Goal: Find specific page/section: Find specific page/section

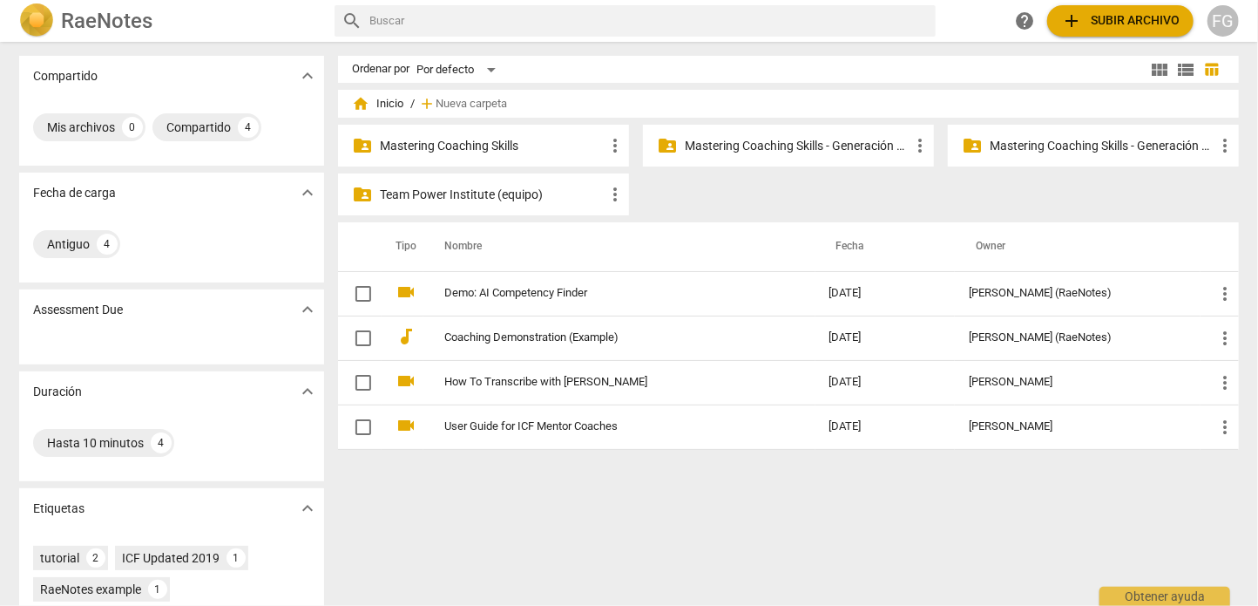
click at [778, 142] on p "Mastering Coaching Skills - Generación 31" at bounding box center [797, 146] width 225 height 18
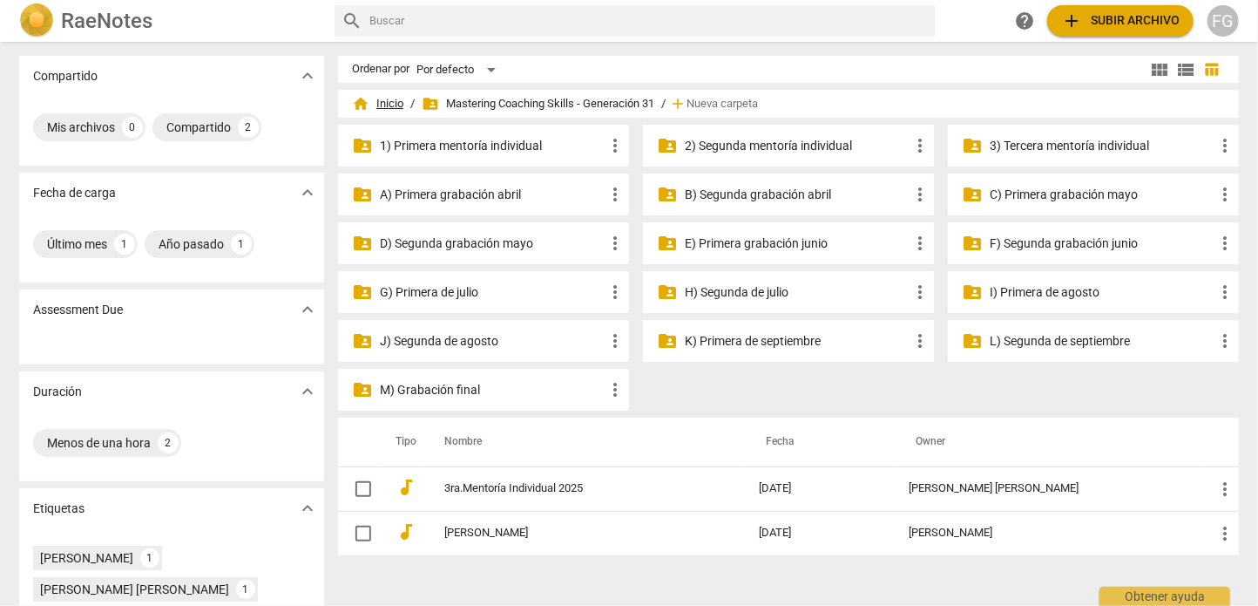
click at [392, 98] on span "home Inicio" at bounding box center [377, 103] width 51 height 17
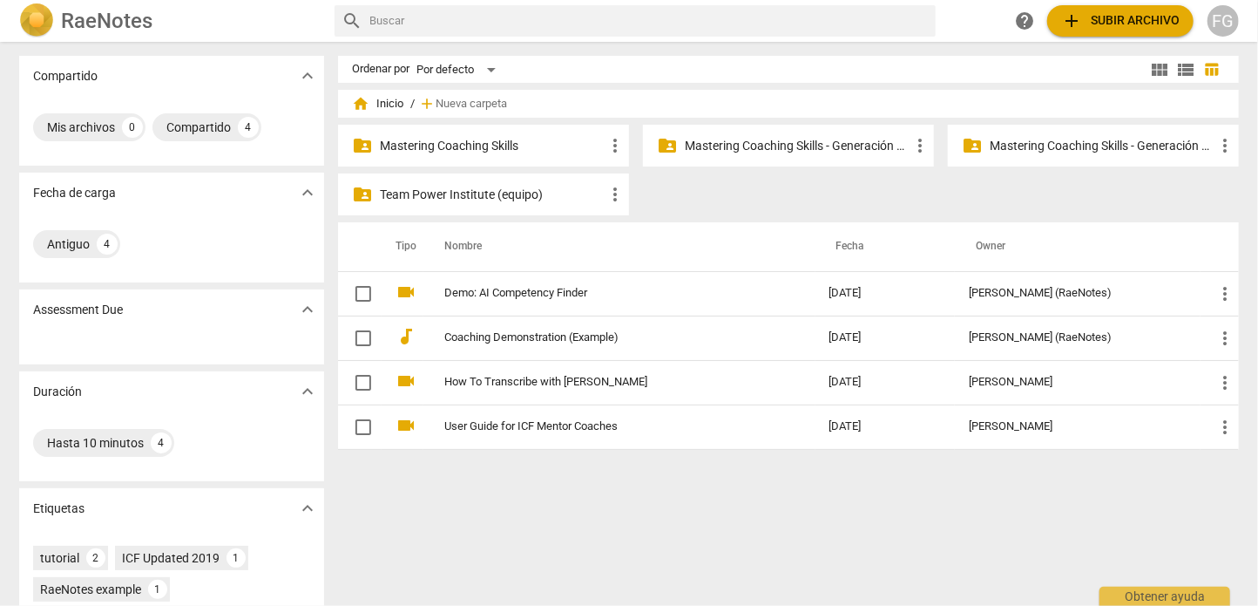
click at [1064, 142] on p "Mastering Coaching Skills - Generación 32" at bounding box center [1102, 146] width 225 height 18
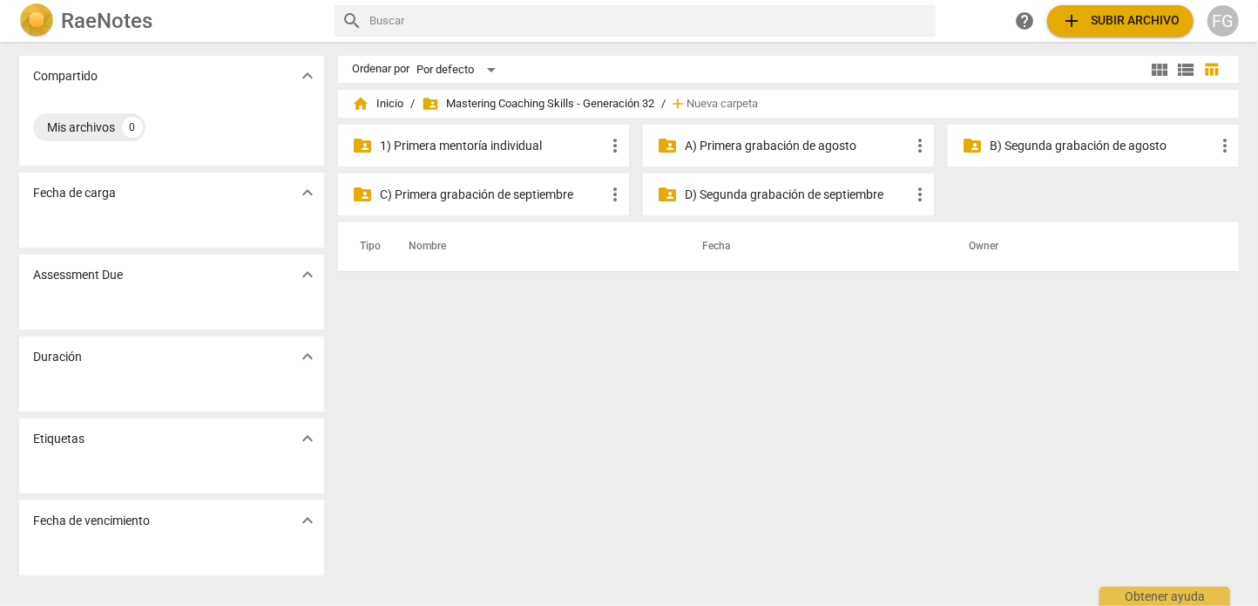
click at [763, 151] on p "A) Primera grabación de agosto" at bounding box center [797, 146] width 225 height 18
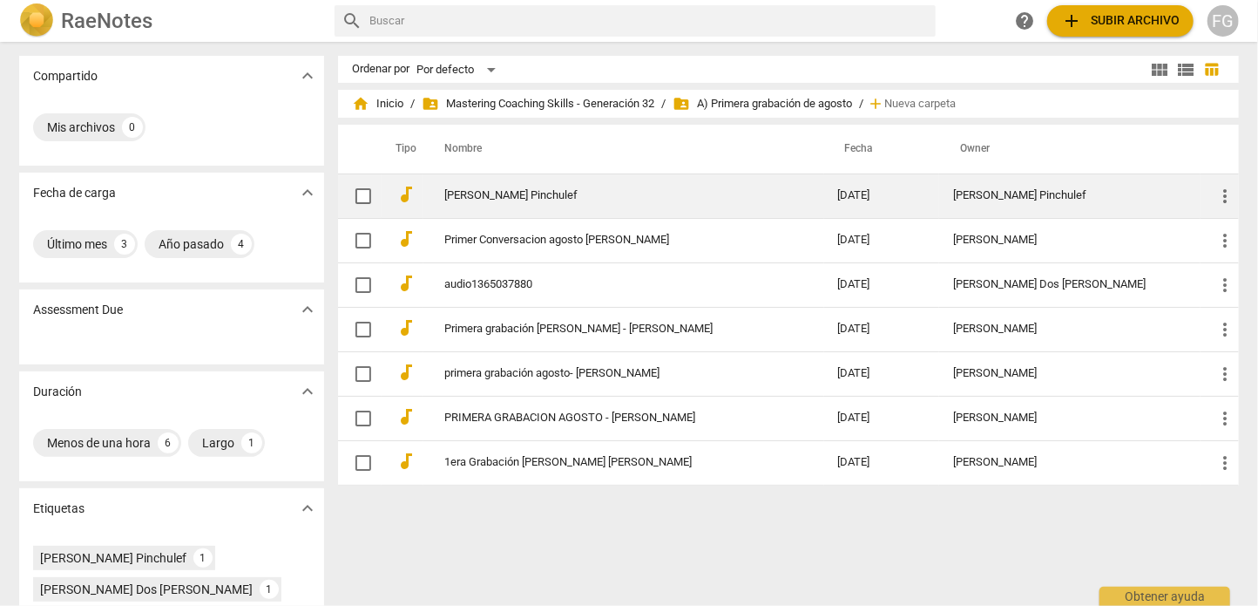
click at [593, 197] on link "[PERSON_NAME] Pinchulef" at bounding box center [609, 195] width 331 height 13
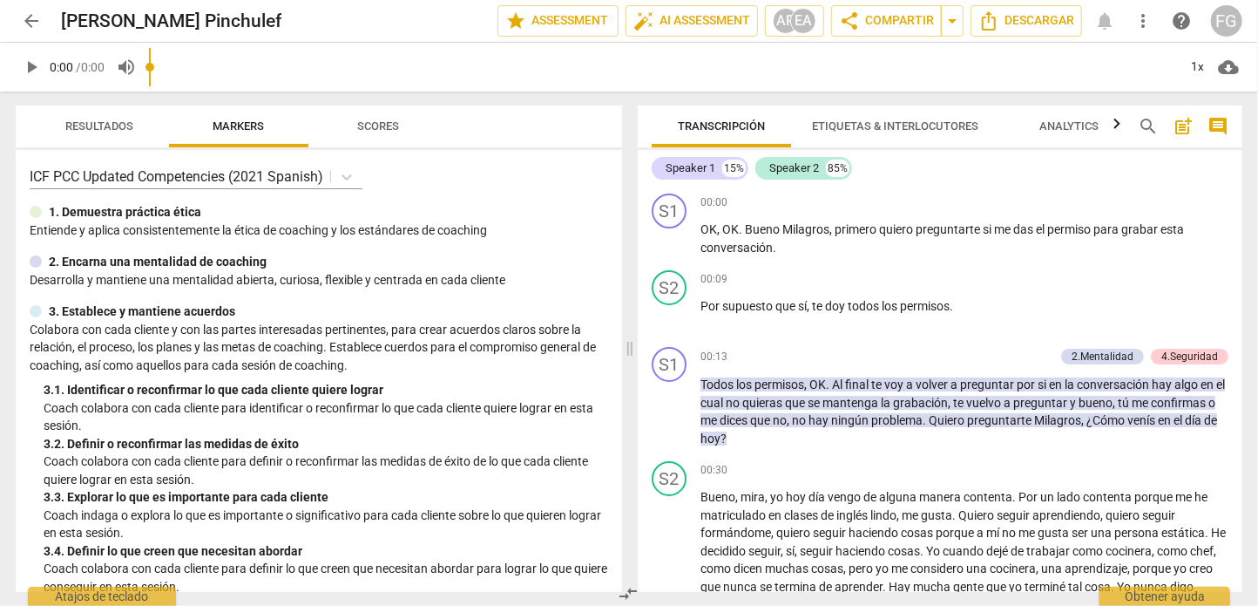
click at [31, 20] on span "arrow_back" at bounding box center [31, 20] width 21 height 21
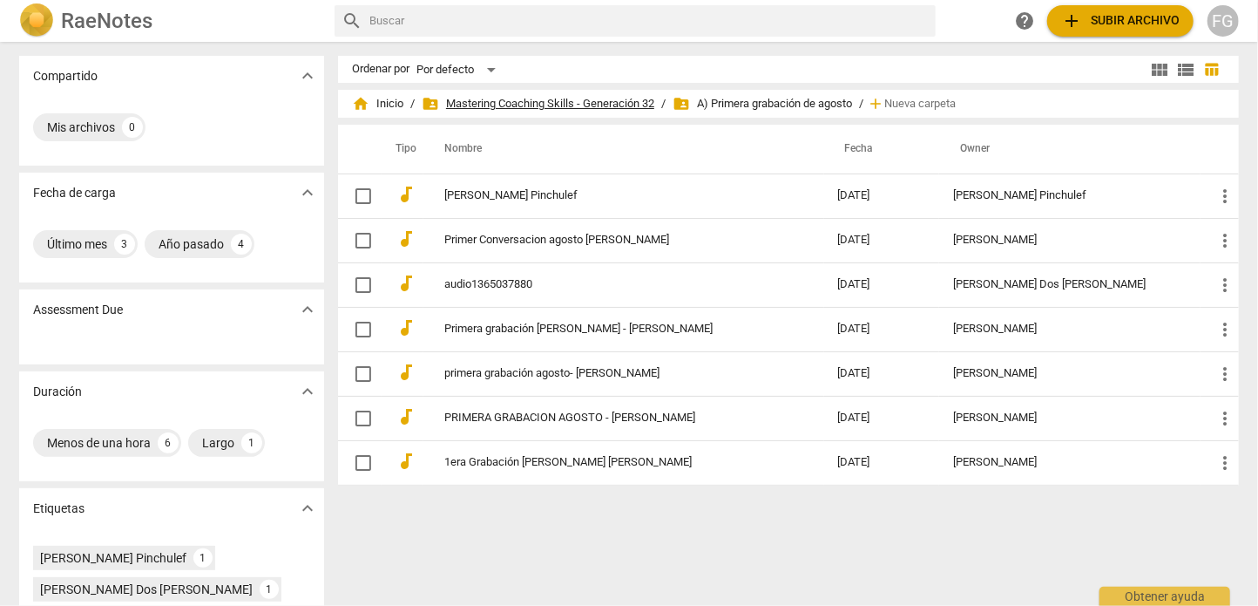
click at [555, 108] on span "folder_shared Mastering Coaching Skills - Generación 32" at bounding box center [538, 103] width 233 height 17
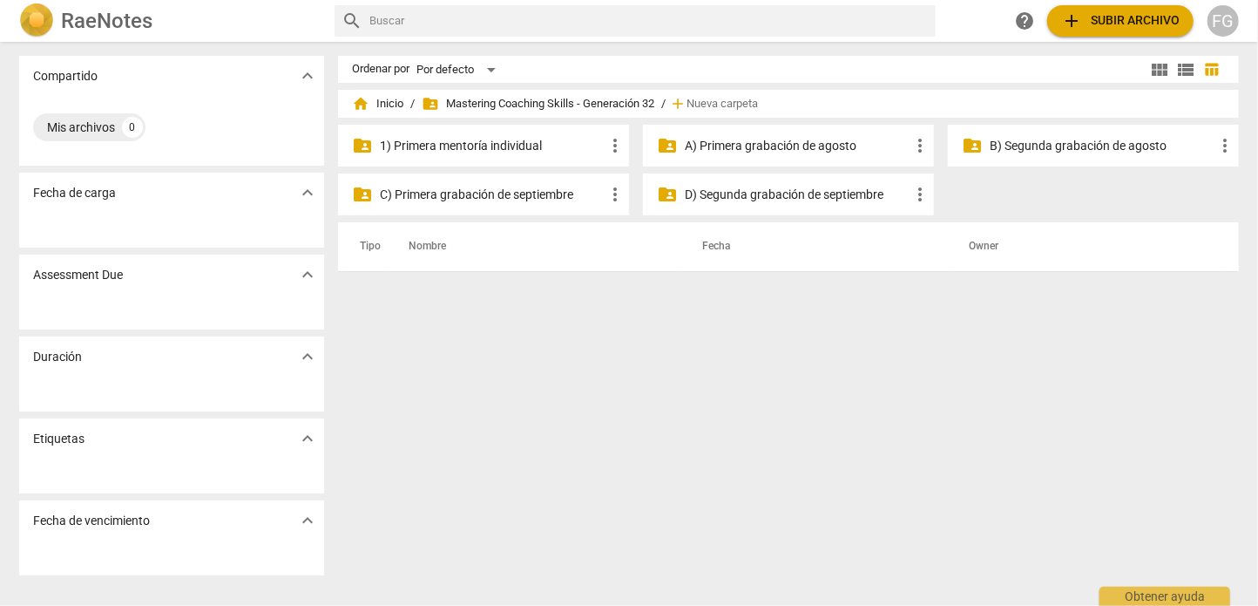
click at [1054, 143] on p "B) Segunda grabación de agosto" at bounding box center [1102, 146] width 225 height 18
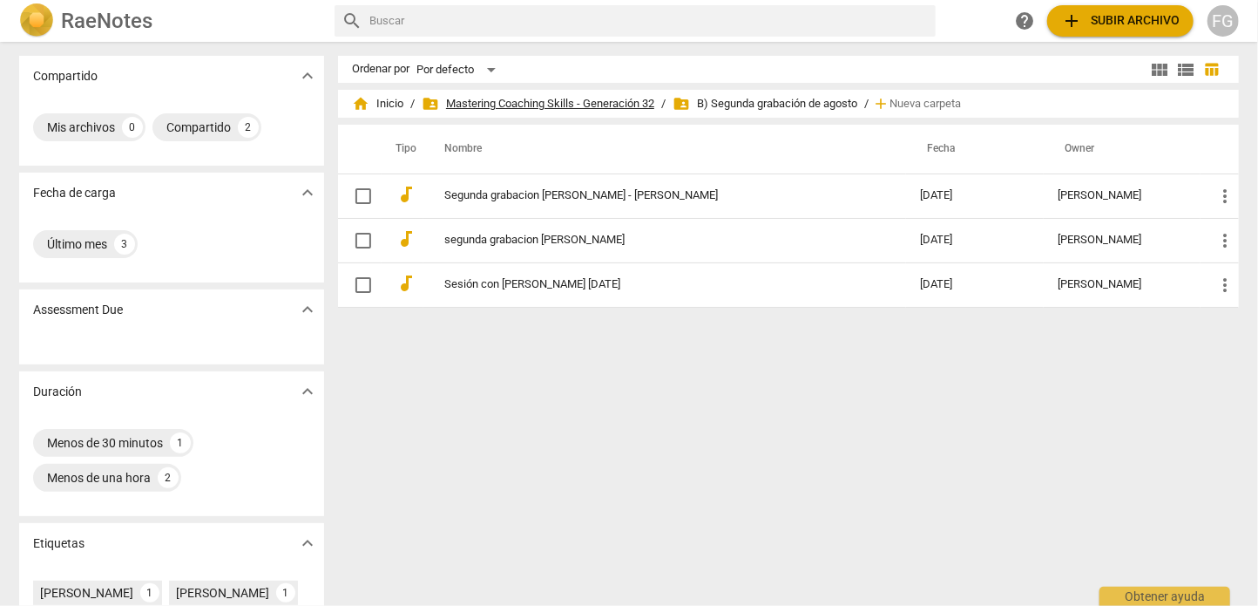
click at [591, 101] on span "folder_shared Mastering Coaching Skills - Generación 32" at bounding box center [538, 103] width 233 height 17
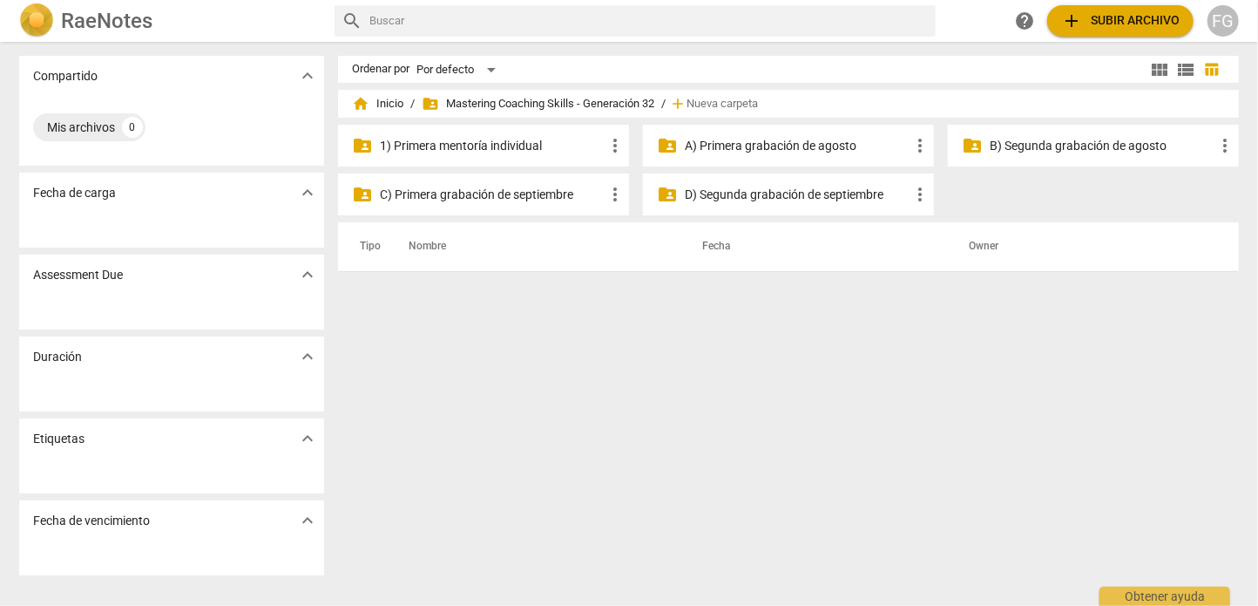
click at [481, 148] on p "1) Primera mentoría individual" at bounding box center [492, 146] width 225 height 18
